Goal: Register for event/course

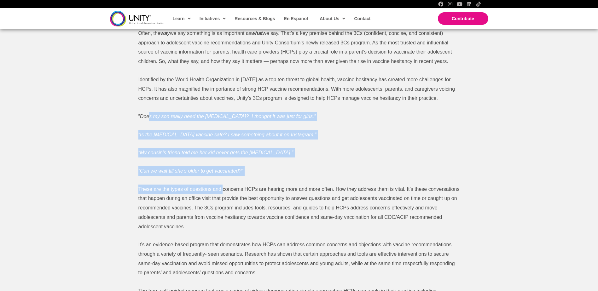
drag, startPoint x: 149, startPoint y: 115, endPoint x: 224, endPoint y: 188, distance: 104.4
click at [224, 188] on div "Often, the way we say something is as important as what we say. That’s a key pr…" at bounding box center [299, 223] width 322 height 388
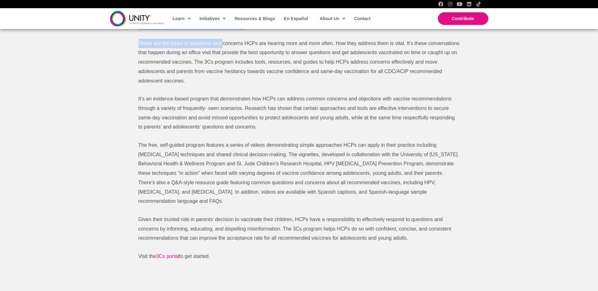
scroll to position [536, 0]
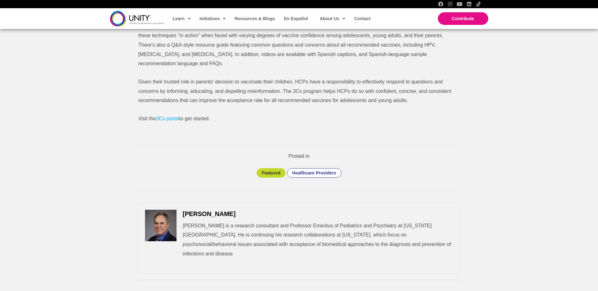
click at [173, 116] on link "3Cs portal" at bounding box center [167, 118] width 23 height 5
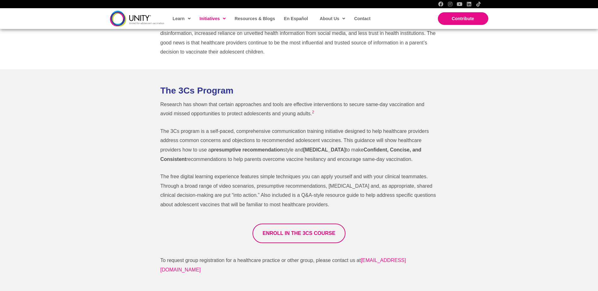
scroll to position [284, 0]
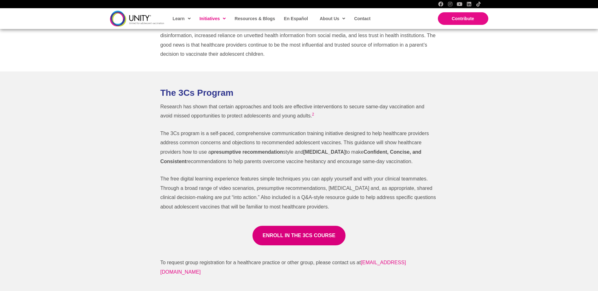
drag, startPoint x: 159, startPoint y: 125, endPoint x: 432, endPoint y: 212, distance: 286.4
click at [432, 212] on div "Research has shown that certain approaches and tools are effective intervention…" at bounding box center [299, 161] width 290 height 118
click at [298, 236] on span "ENROLL IN THE 3CS COURSE" at bounding box center [299, 235] width 73 height 5
